Goal: Task Accomplishment & Management: Manage account settings

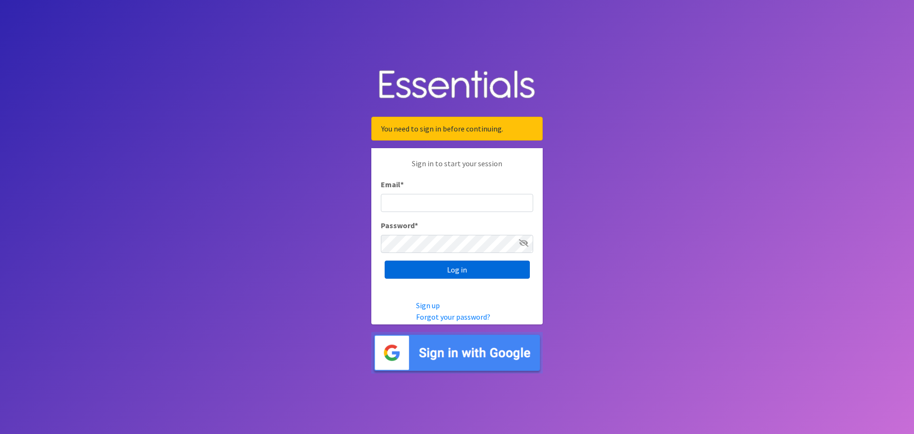
type input "dustin@lincolnhygienenetwork.org"
click at [459, 266] on input "Log in" at bounding box center [457, 269] width 145 height 18
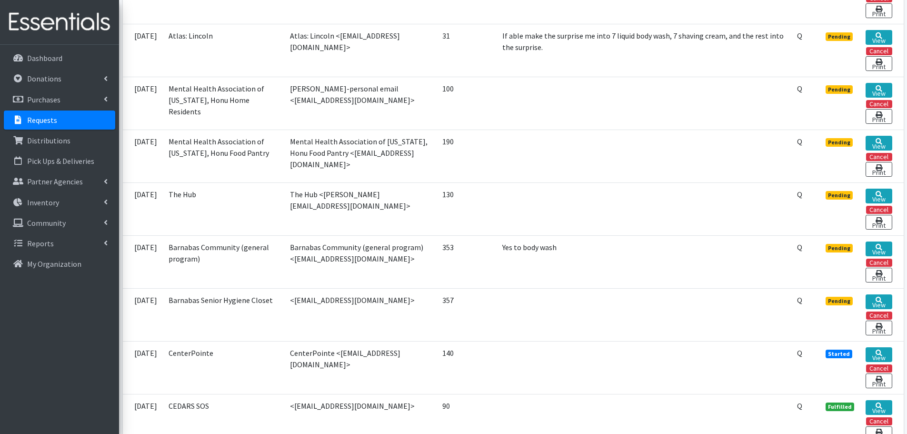
scroll to position [440, 0]
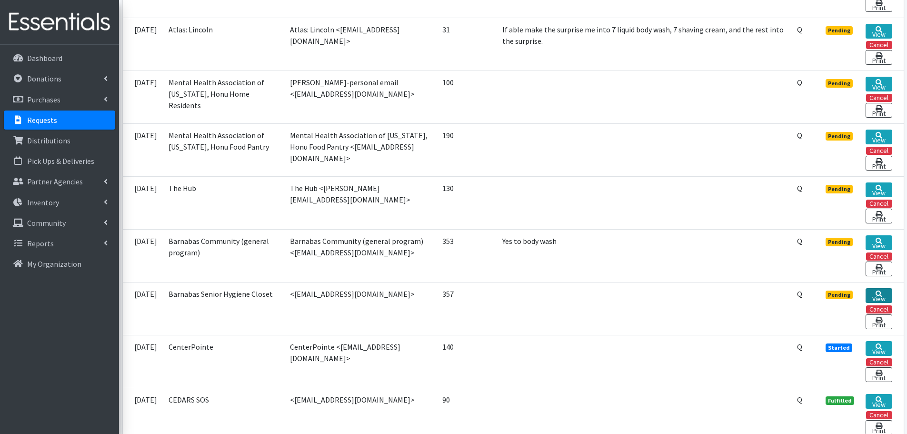
click at [882, 297] on link "View" at bounding box center [878, 295] width 27 height 15
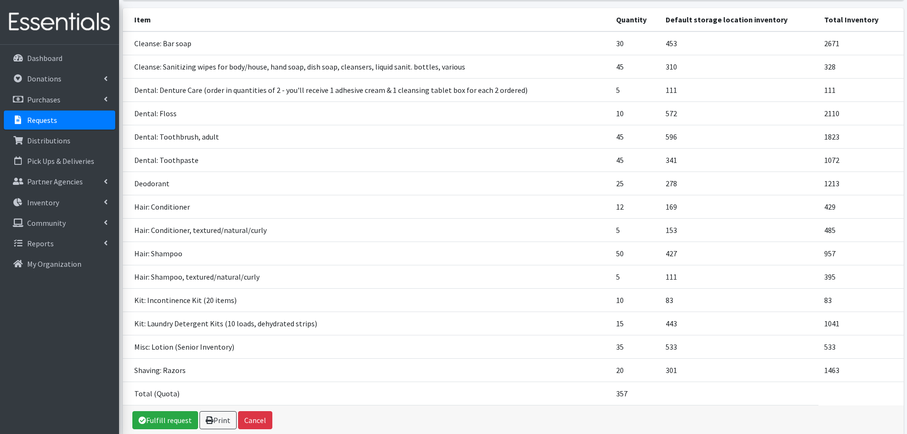
scroll to position [139, 0]
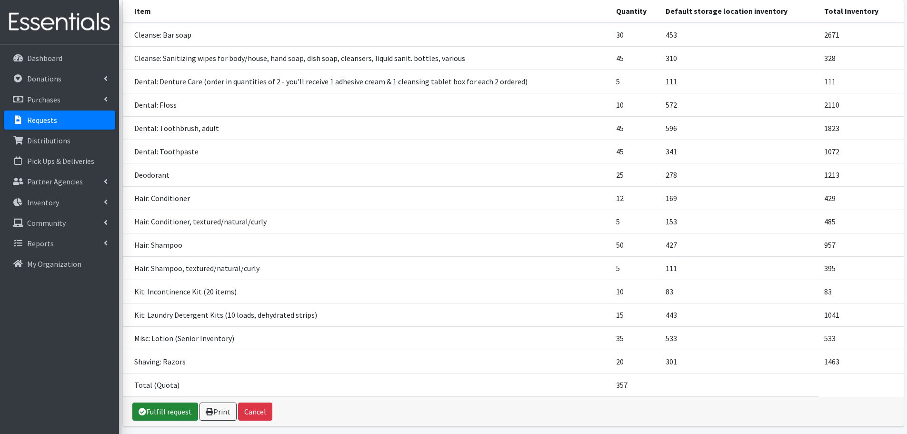
click at [148, 411] on link "Fulfill request" at bounding box center [165, 411] width 66 height 18
click at [228, 402] on link "Print" at bounding box center [217, 411] width 37 height 18
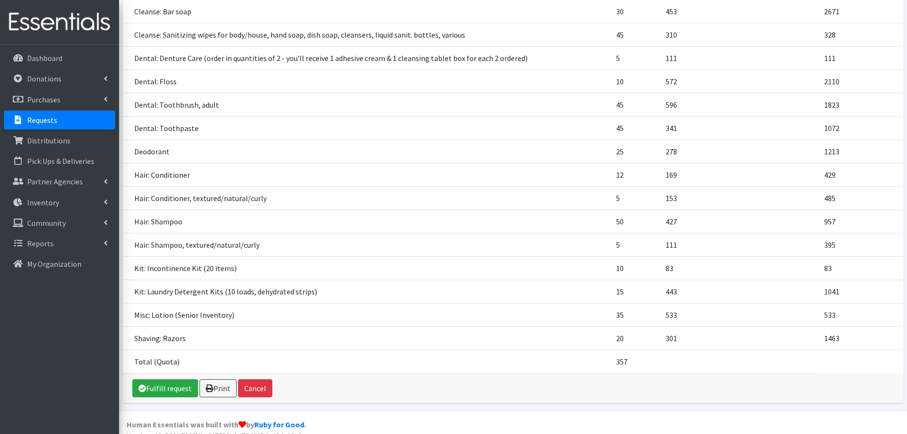
scroll to position [163, 0]
drag, startPoint x: 633, startPoint y: 362, endPoint x: 614, endPoint y: 365, distance: 19.4
click at [614, 365] on td "357" at bounding box center [635, 360] width 50 height 23
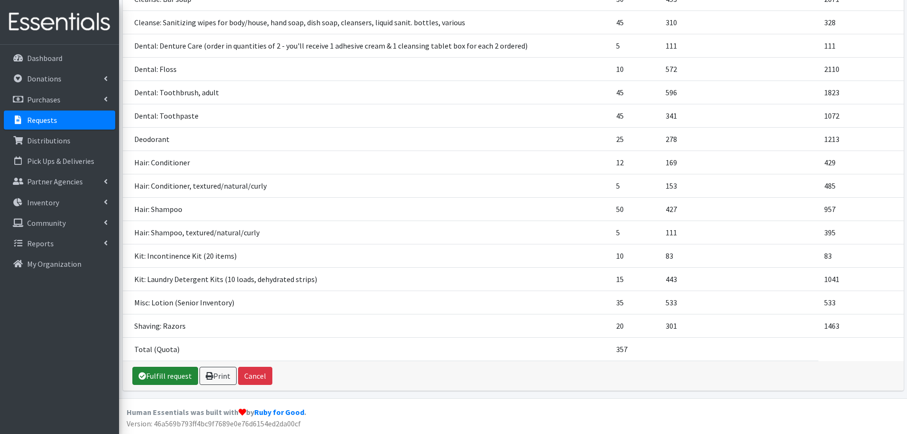
click at [181, 375] on link "Fulfill request" at bounding box center [165, 375] width 66 height 18
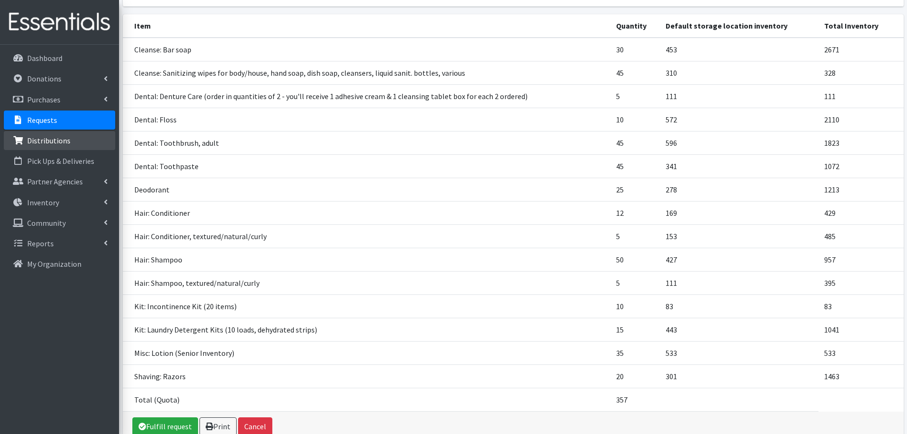
scroll to position [115, 0]
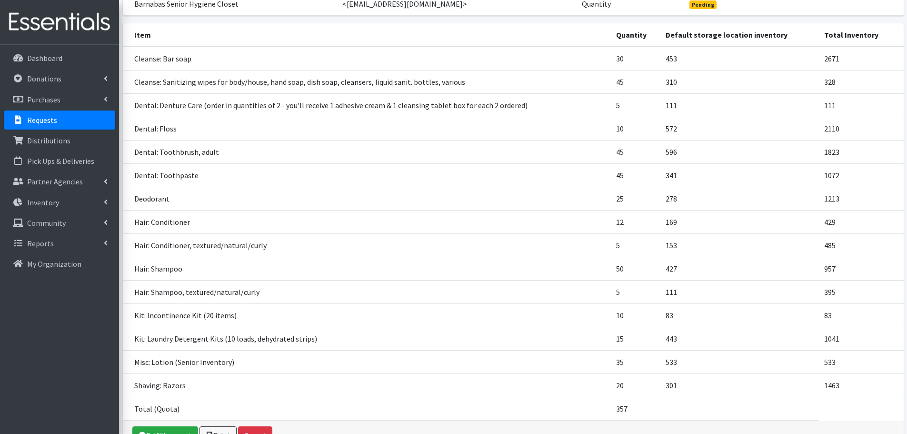
click at [44, 120] on p "Requests" at bounding box center [42, 120] width 30 height 10
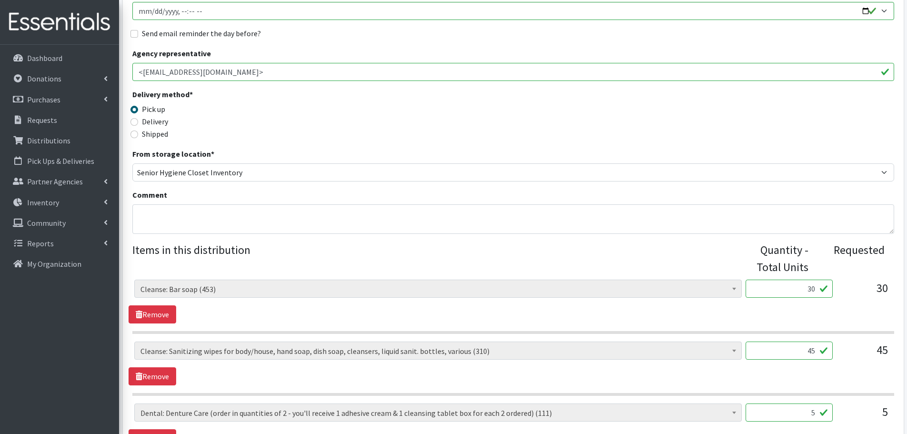
scroll to position [166, 0]
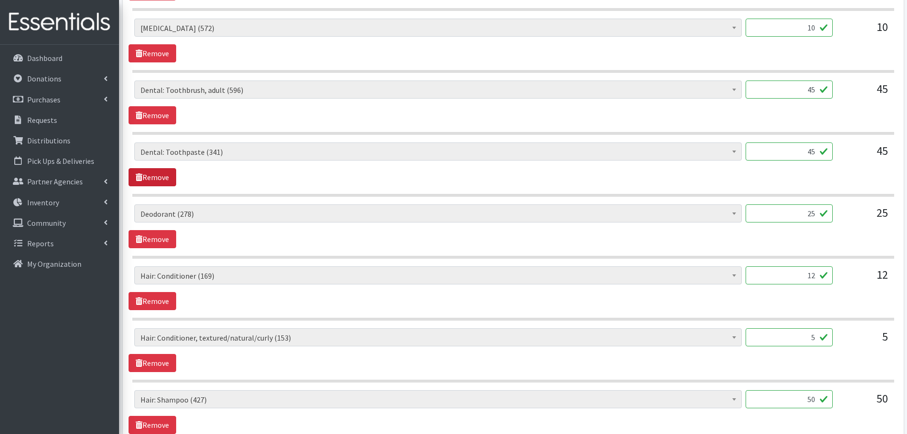
scroll to position [607, 0]
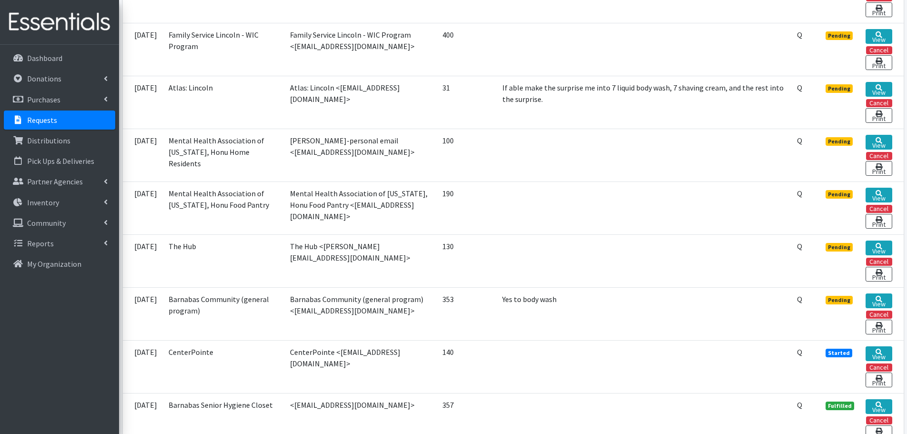
scroll to position [381, 0]
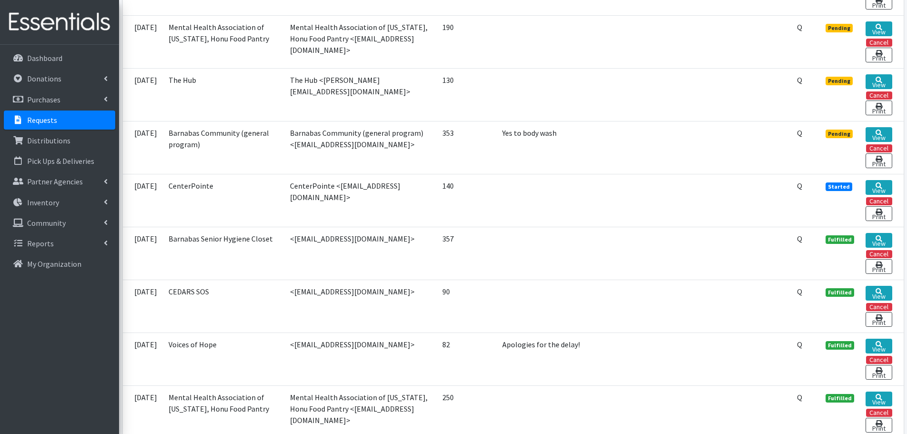
scroll to position [516, 0]
click at [880, 137] on link "View" at bounding box center [878, 135] width 27 height 15
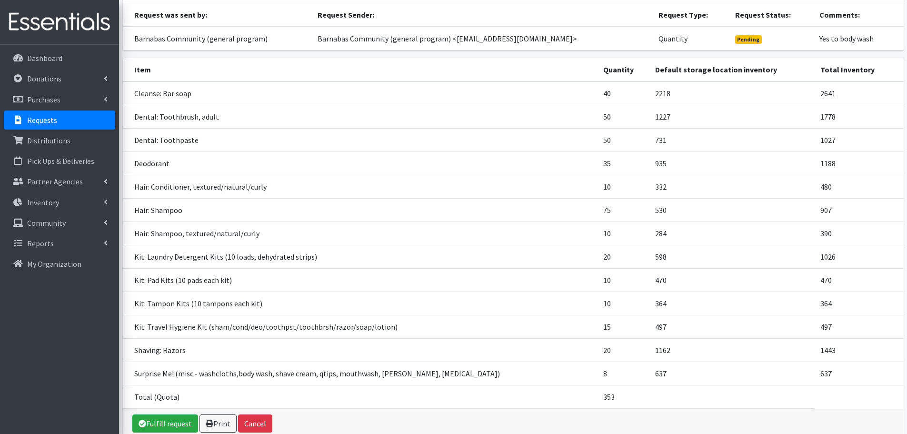
scroll to position [128, 0]
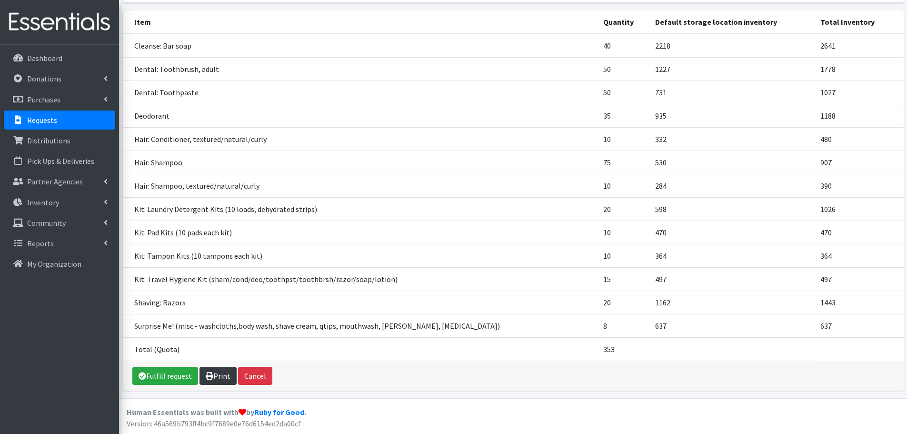
click at [207, 384] on link "Print" at bounding box center [217, 375] width 37 height 18
click at [214, 377] on link "Print" at bounding box center [217, 375] width 37 height 18
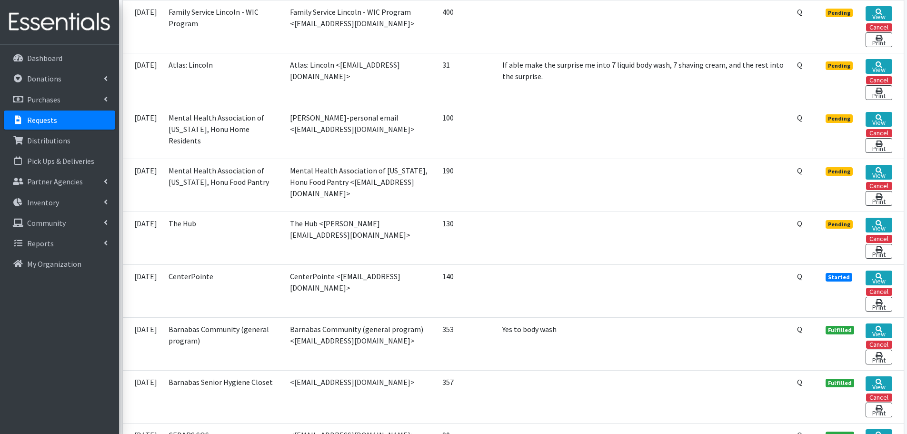
scroll to position [381, 0]
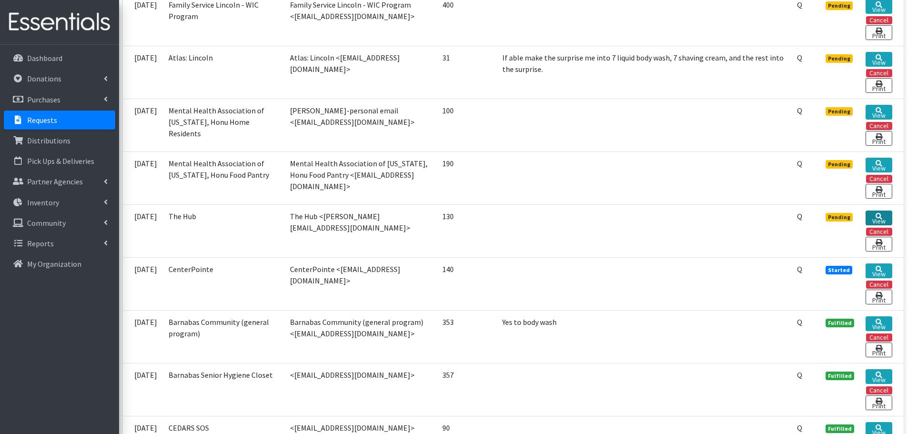
click at [875, 214] on icon at bounding box center [878, 216] width 7 height 7
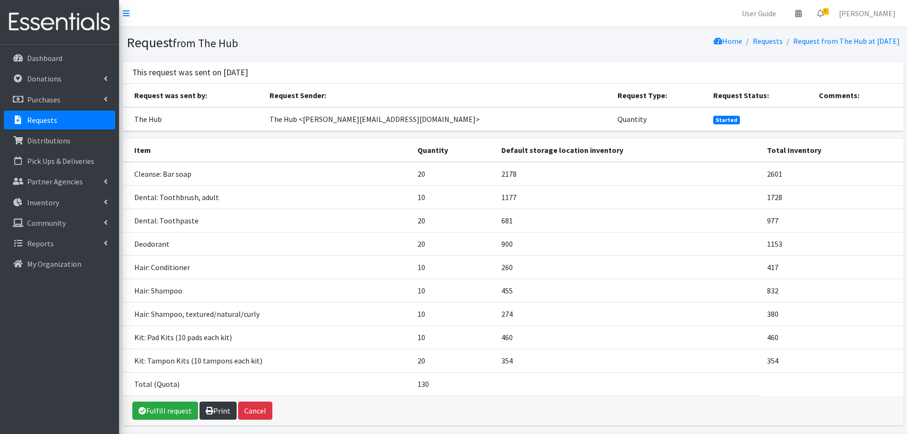
click at [209, 409] on icon at bounding box center [210, 410] width 8 height 8
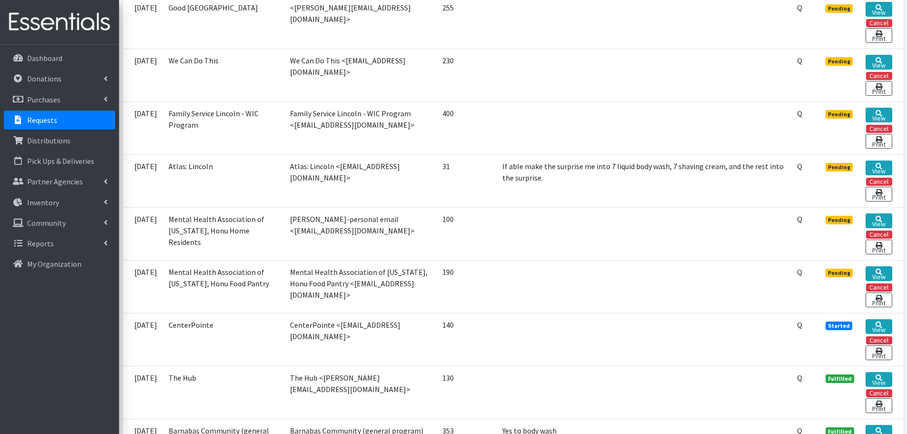
scroll to position [274, 0]
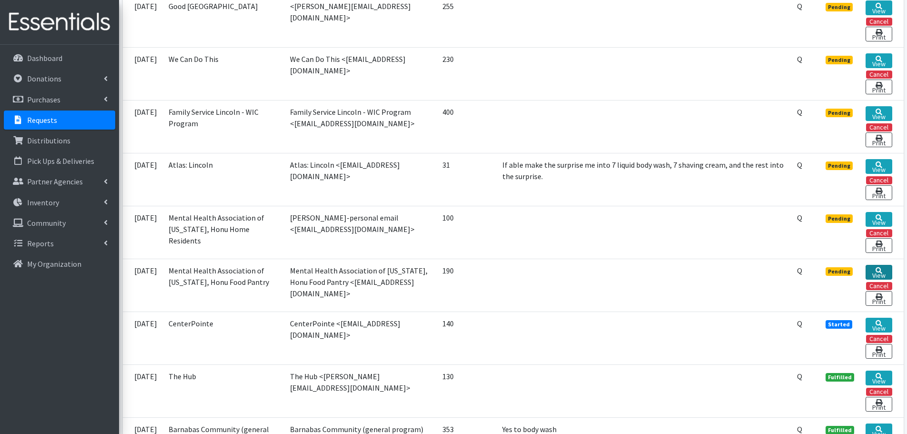
click at [884, 271] on link "View" at bounding box center [878, 272] width 27 height 15
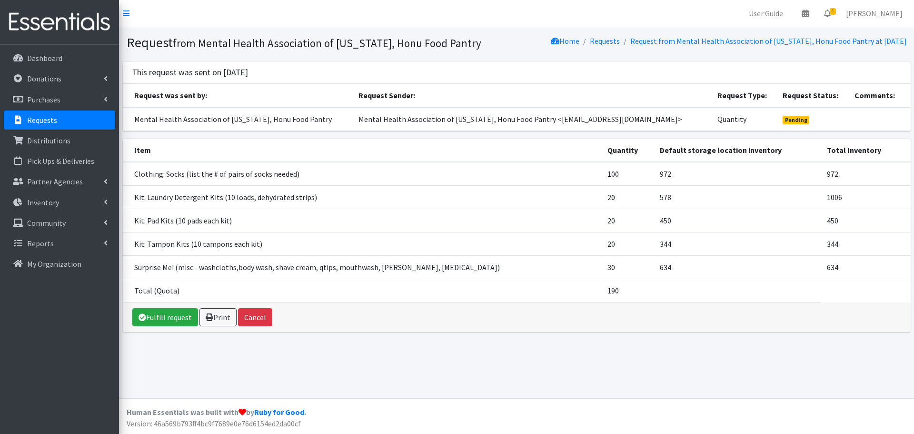
click at [37, 118] on p "Requests" at bounding box center [42, 120] width 30 height 10
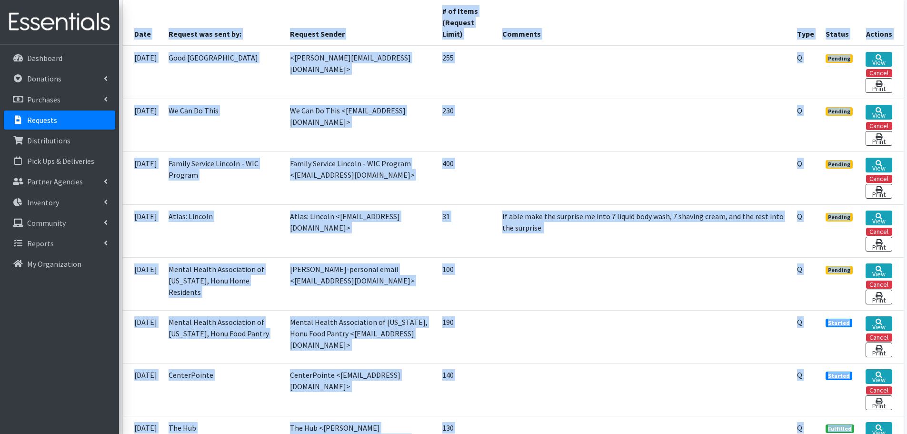
scroll to position [136, 0]
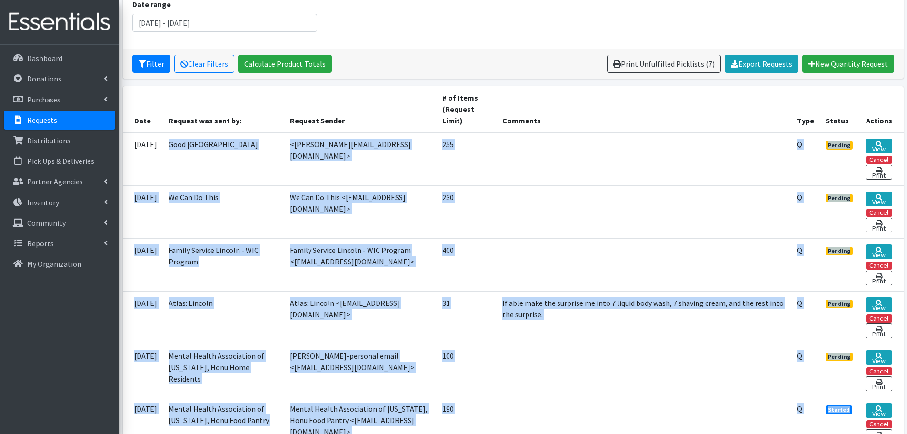
drag, startPoint x: 251, startPoint y: 318, endPoint x: 183, endPoint y: 148, distance: 183.3
copy tbody "Good Neighbor Community Center <tom@gncclincoln.org> 255 Q Pending View Cancel …"
click at [578, 193] on td at bounding box center [643, 211] width 295 height 53
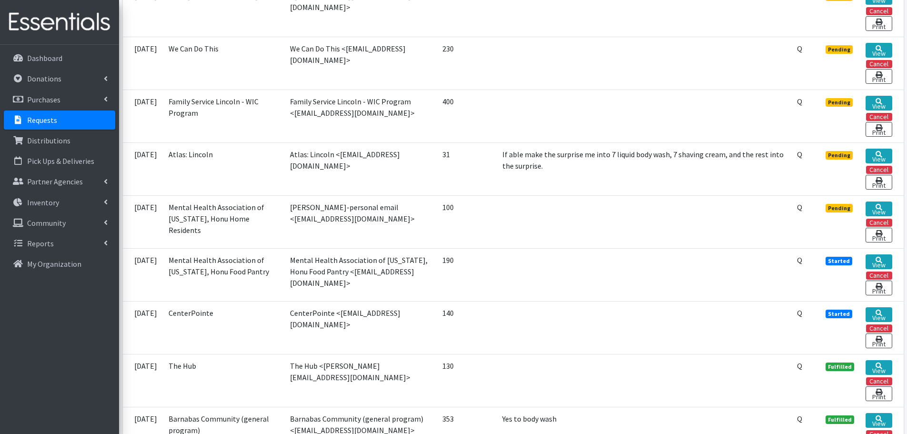
scroll to position [290, 0]
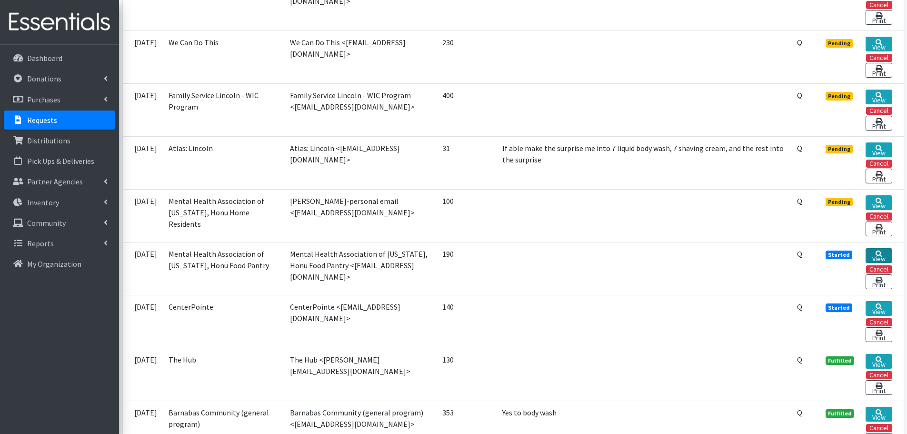
click at [880, 253] on icon at bounding box center [878, 253] width 7 height 7
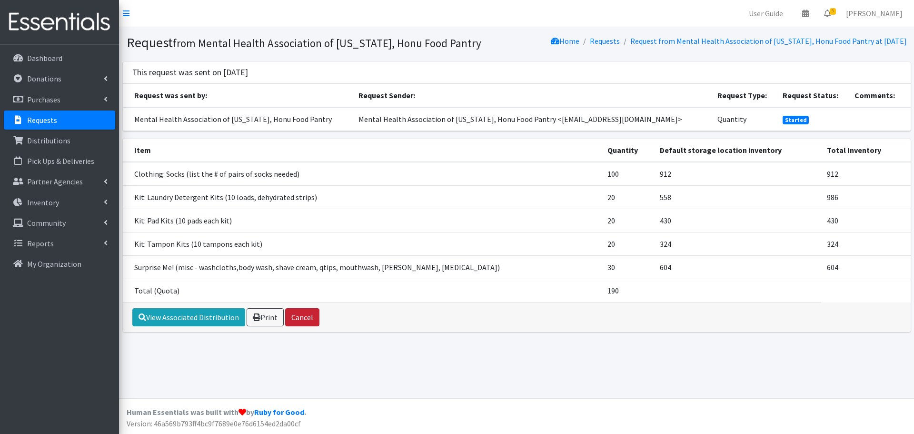
click at [307, 316] on button "Cancel" at bounding box center [302, 317] width 34 height 18
click at [220, 315] on link "View Associated Distribution" at bounding box center [188, 317] width 113 height 18
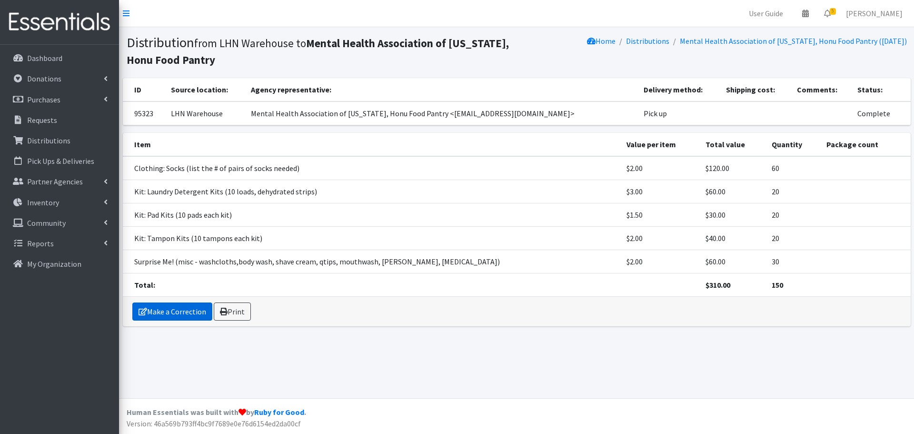
click at [170, 306] on link "Make a Correction" at bounding box center [172, 311] width 80 height 18
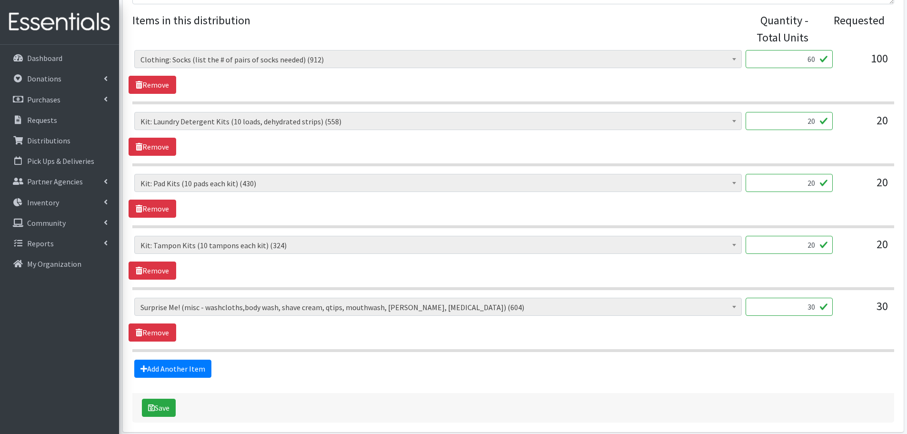
scroll to position [404, 0]
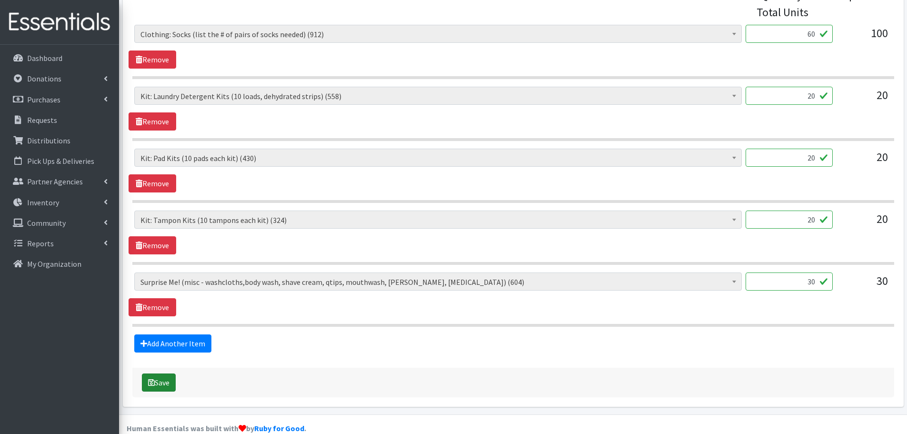
click at [160, 373] on button "Save" at bounding box center [159, 382] width 34 height 18
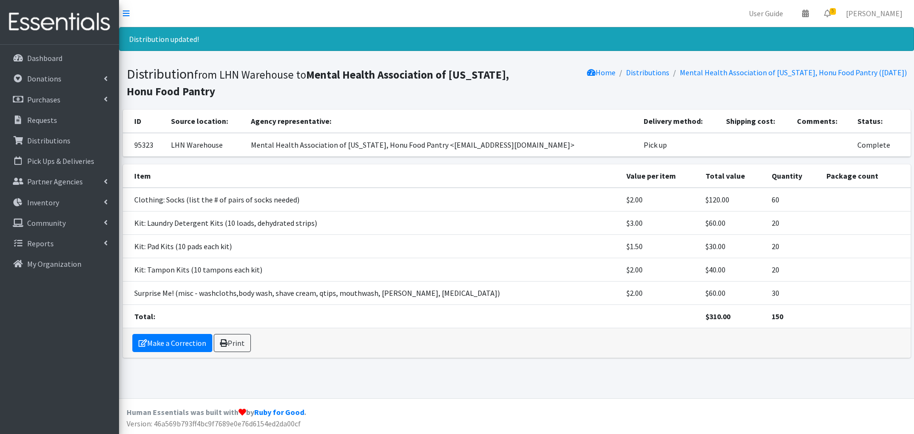
click at [271, 213] on td "Kit: Laundry Detergent Kits (10 loads, dehydrated strips)" at bounding box center [372, 222] width 498 height 23
click at [62, 140] on p "Distributions" at bounding box center [48, 141] width 43 height 10
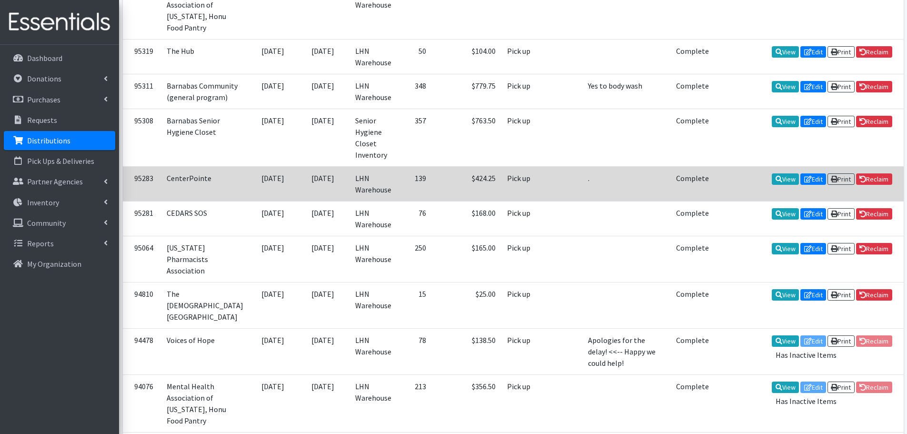
scroll to position [274, 0]
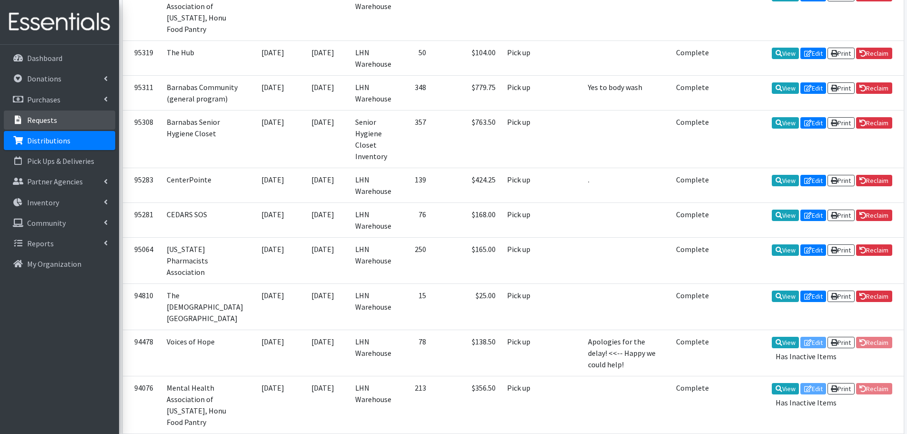
click at [39, 117] on p "Requests" at bounding box center [42, 120] width 30 height 10
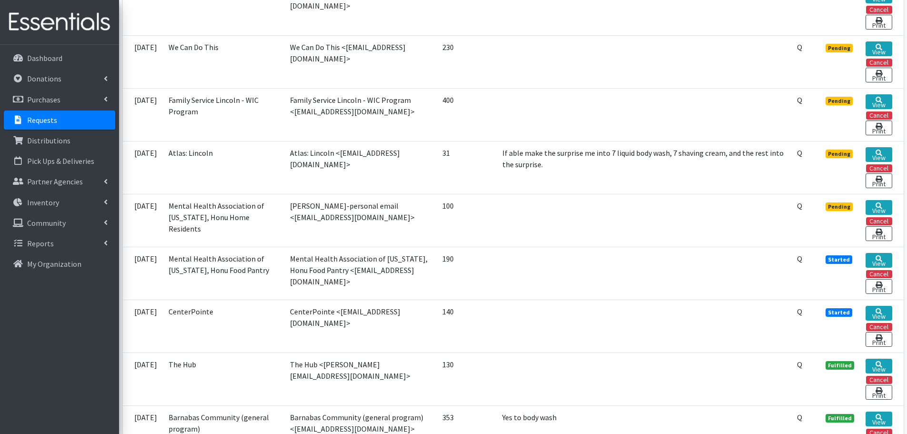
scroll to position [309, 0]
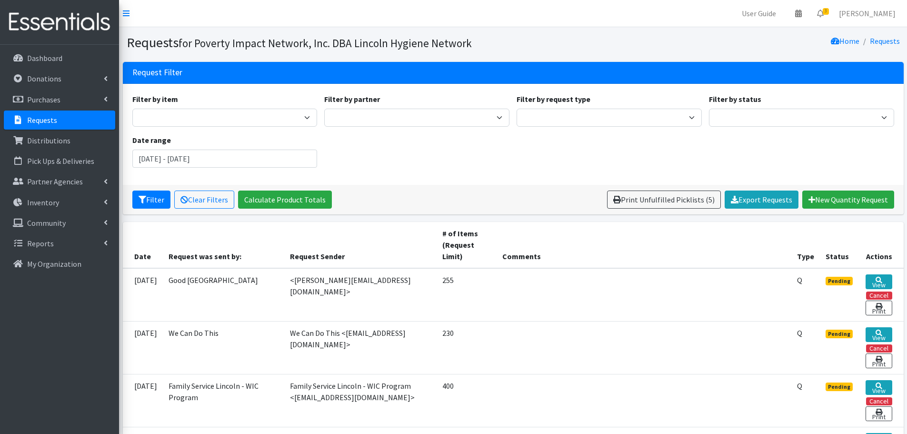
click at [73, 24] on img at bounding box center [59, 22] width 111 height 32
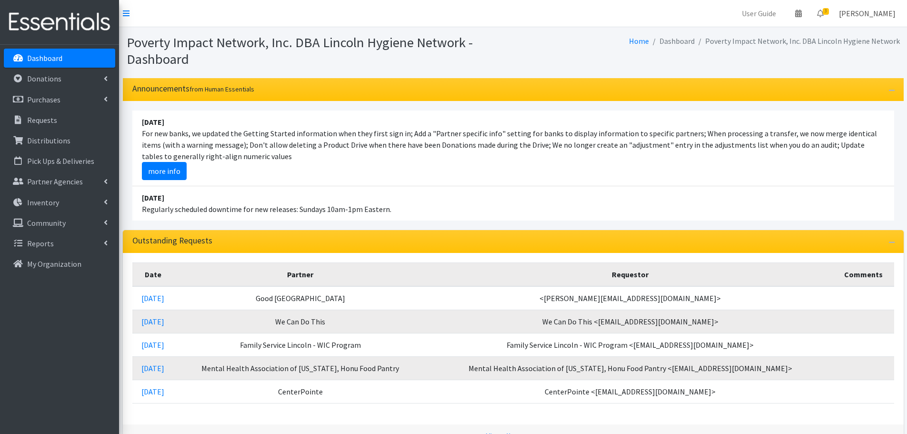
click at [846, 13] on link "Dustin Oltman" at bounding box center [867, 13] width 72 height 19
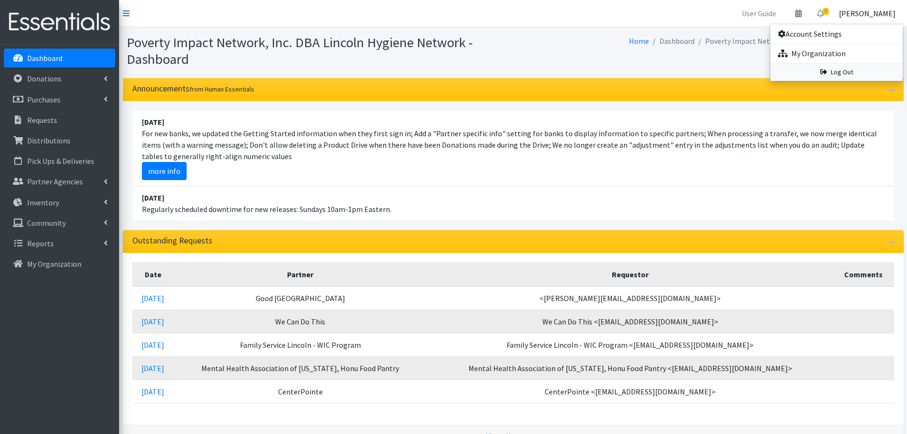
click at [829, 73] on link "Log Out" at bounding box center [836, 72] width 132 height 18
